Goal: Complete application form: Complete application form

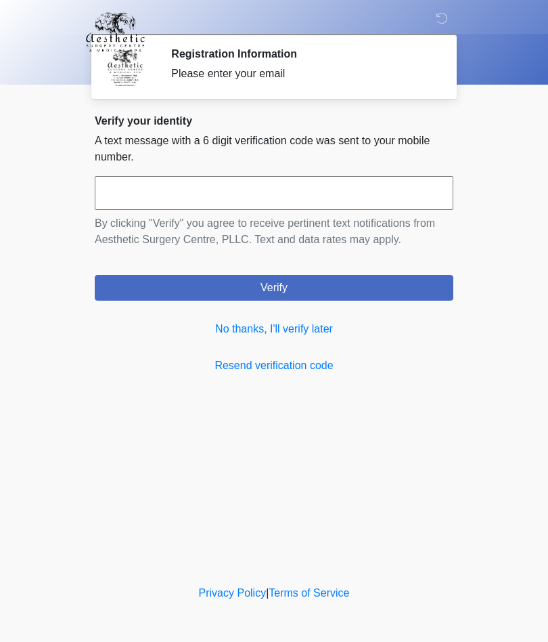
click at [304, 323] on link "No thanks, I'll verify later" at bounding box center [274, 329] width 359 height 16
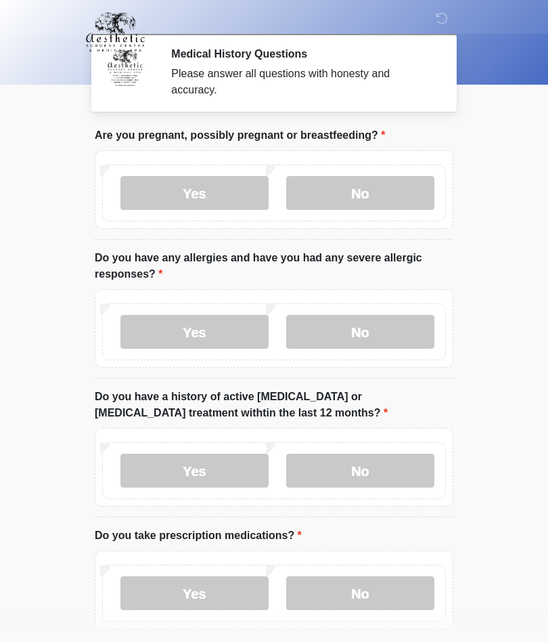
click at [391, 205] on label "No" at bounding box center [360, 193] width 148 height 34
click at [371, 335] on label "No" at bounding box center [360, 332] width 148 height 34
click at [383, 468] on label "No" at bounding box center [360, 470] width 148 height 34
click at [223, 592] on label "Yes" at bounding box center [194, 593] width 148 height 34
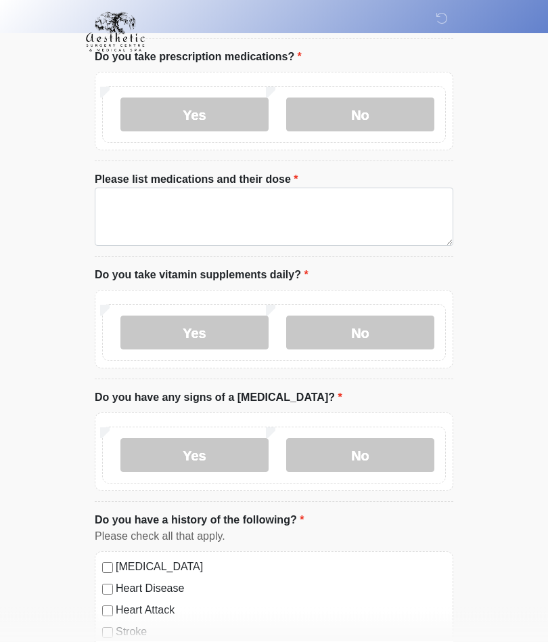
scroll to position [479, 0]
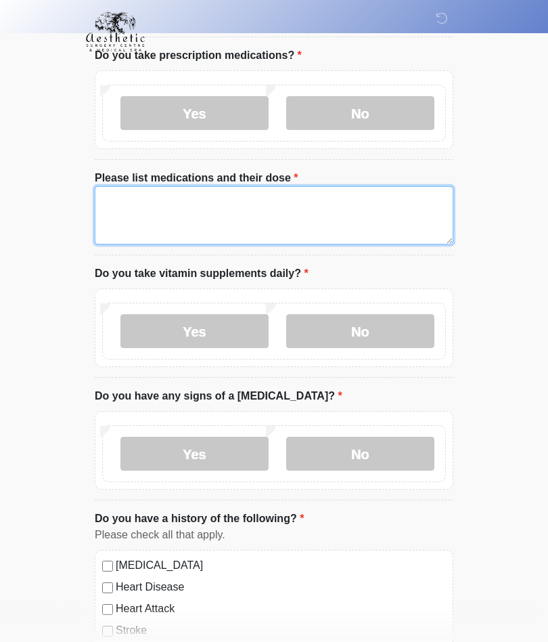
click at [187, 219] on textarea "Please list medications and their dose" at bounding box center [274, 216] width 359 height 58
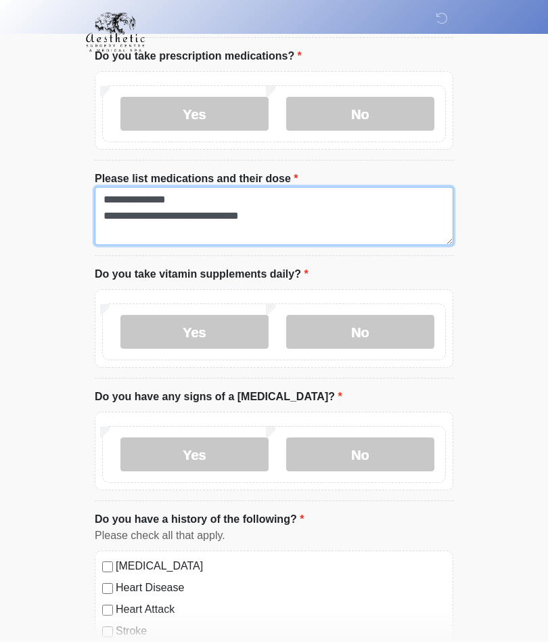
click at [202, 202] on textarea "**********" at bounding box center [274, 216] width 359 height 58
type textarea "**********"
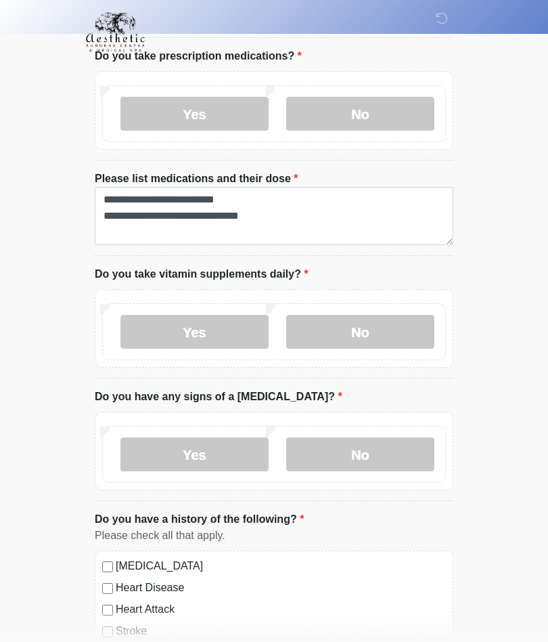
click at [190, 328] on label "Yes" at bounding box center [194, 332] width 148 height 34
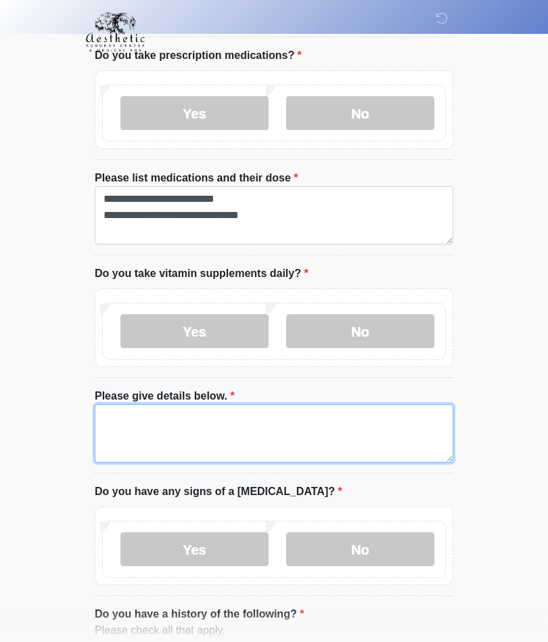
click at [162, 425] on textarea "Please give details below." at bounding box center [274, 433] width 359 height 58
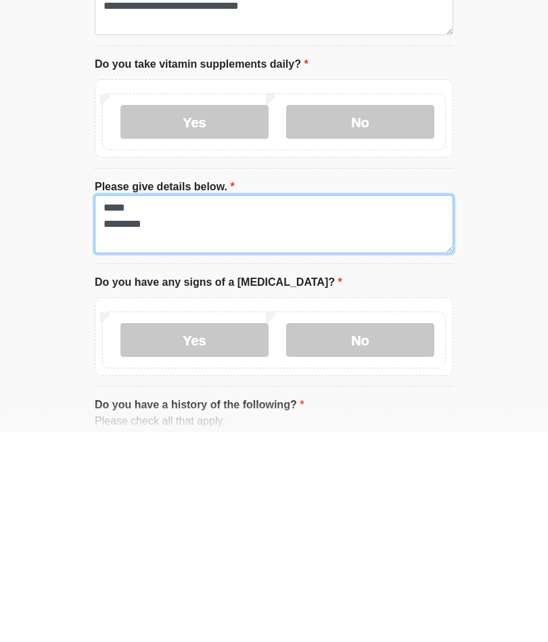
type textarea "***** *********"
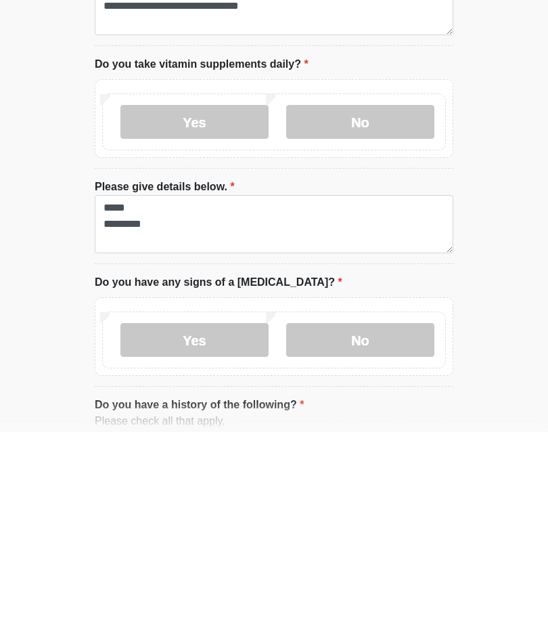
click at [378, 533] on label "No" at bounding box center [360, 550] width 148 height 34
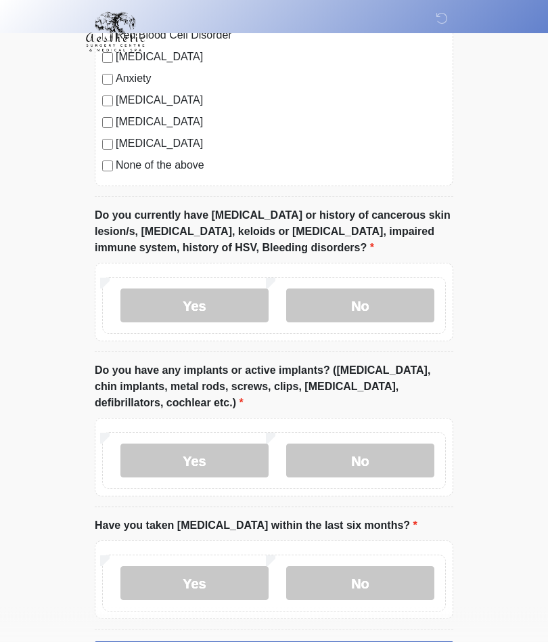
scroll to position [1214, 0]
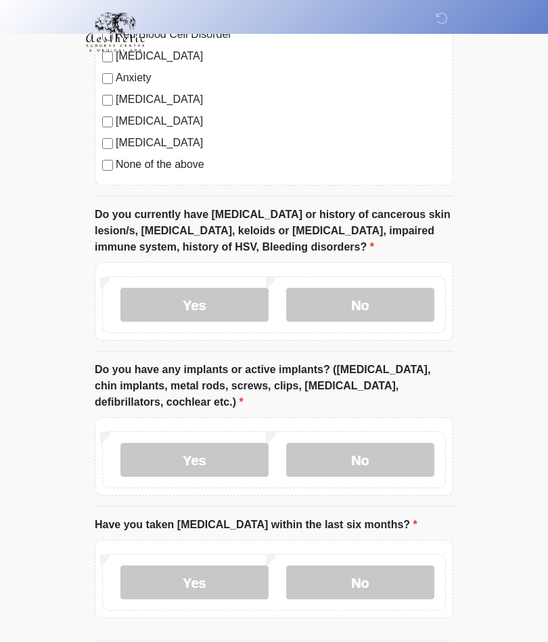
click at [382, 300] on label "No" at bounding box center [360, 305] width 148 height 34
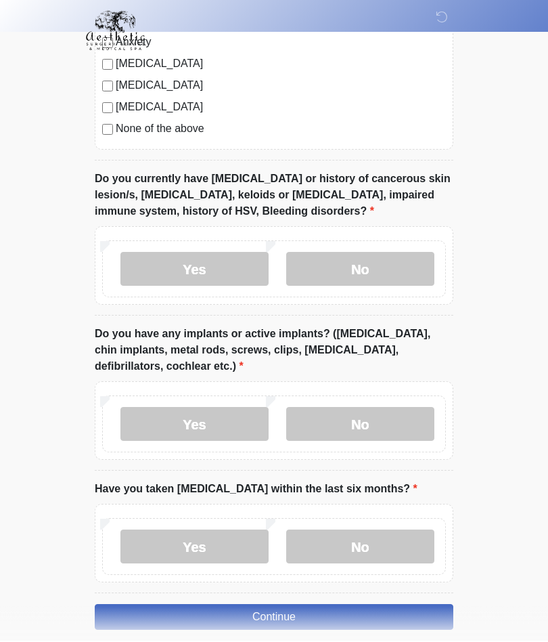
scroll to position [1248, 0]
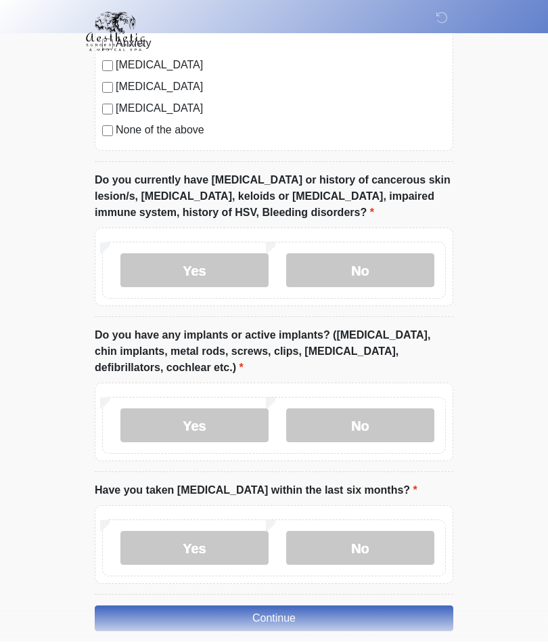
click at [398, 423] on label "No" at bounding box center [360, 426] width 148 height 34
click at [383, 555] on label "No" at bounding box center [360, 548] width 148 height 34
click at [266, 619] on button "Continue" at bounding box center [274, 619] width 359 height 26
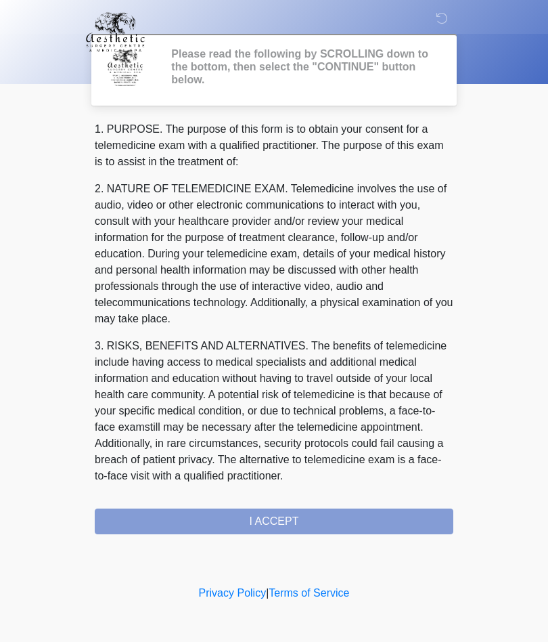
scroll to position [0, 0]
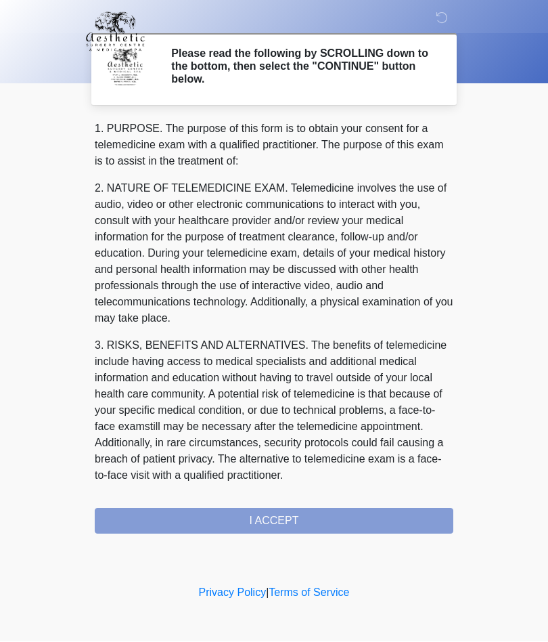
click at [275, 520] on div "1. PURPOSE. The purpose of this form is to obtain your consent for a telemedici…" at bounding box center [274, 327] width 359 height 413
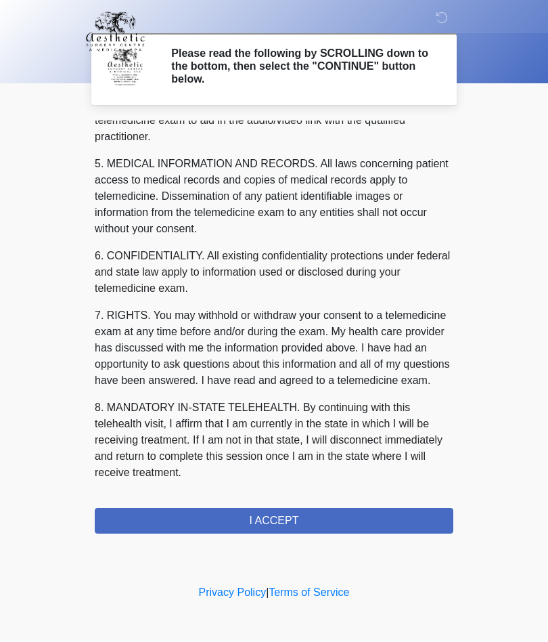
scroll to position [430, 0]
click at [282, 517] on button "I ACCEPT" at bounding box center [274, 521] width 359 height 26
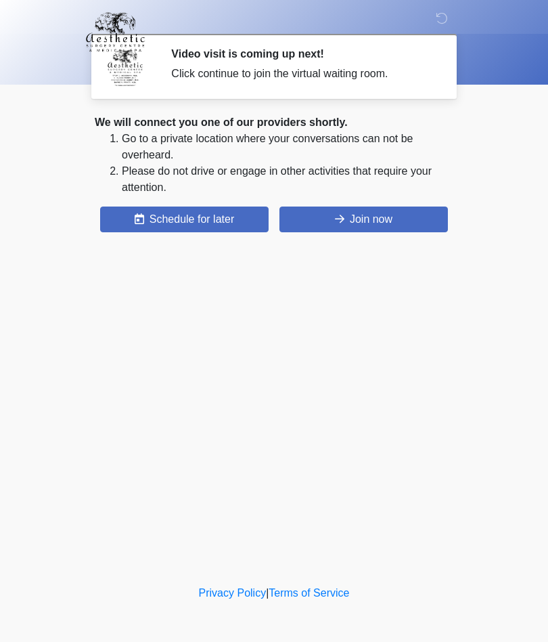
click at [386, 213] on button "Join now" at bounding box center [364, 219] width 169 height 26
